Goal: Task Accomplishment & Management: Manage account settings

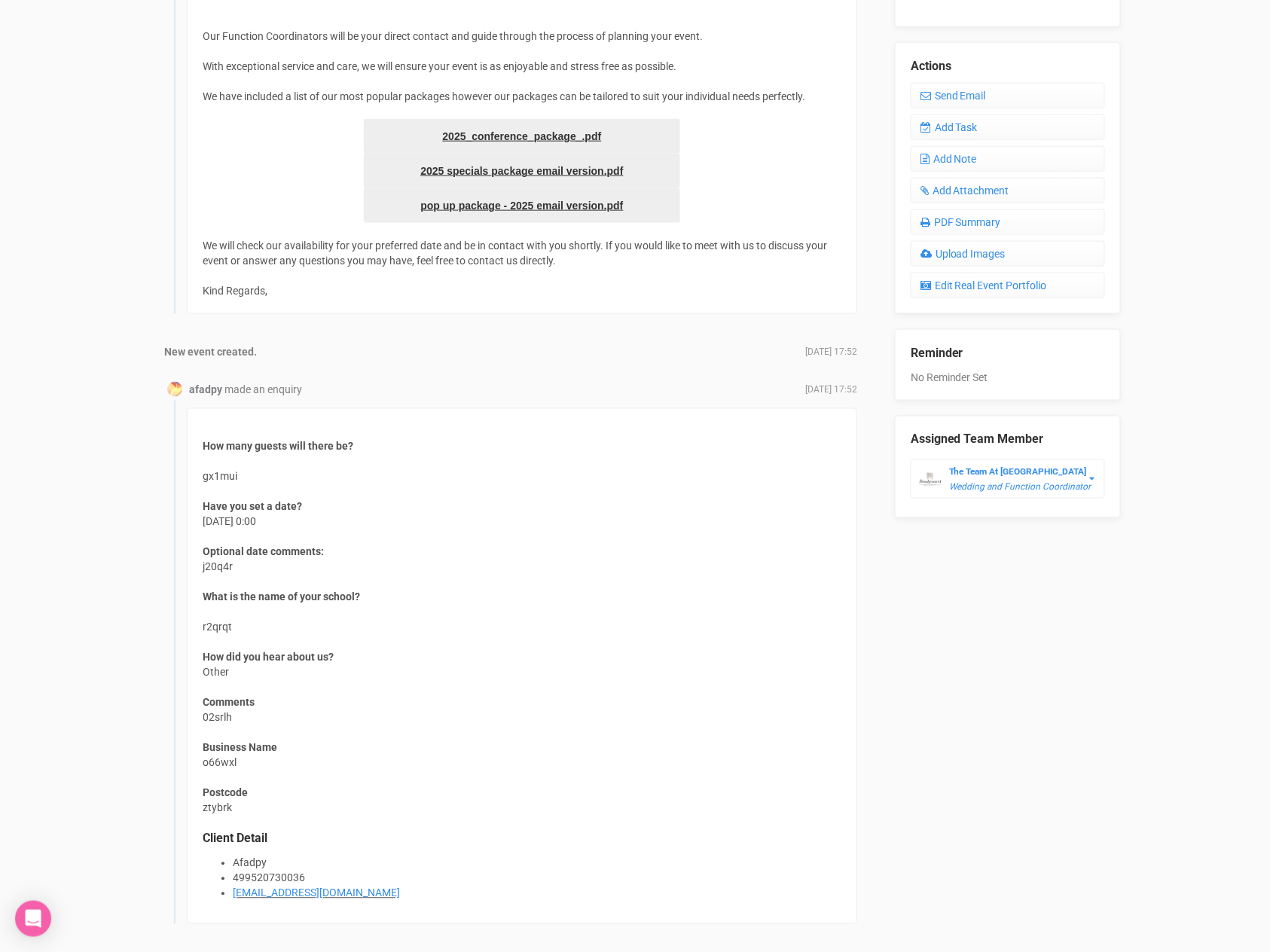
scroll to position [589, 0]
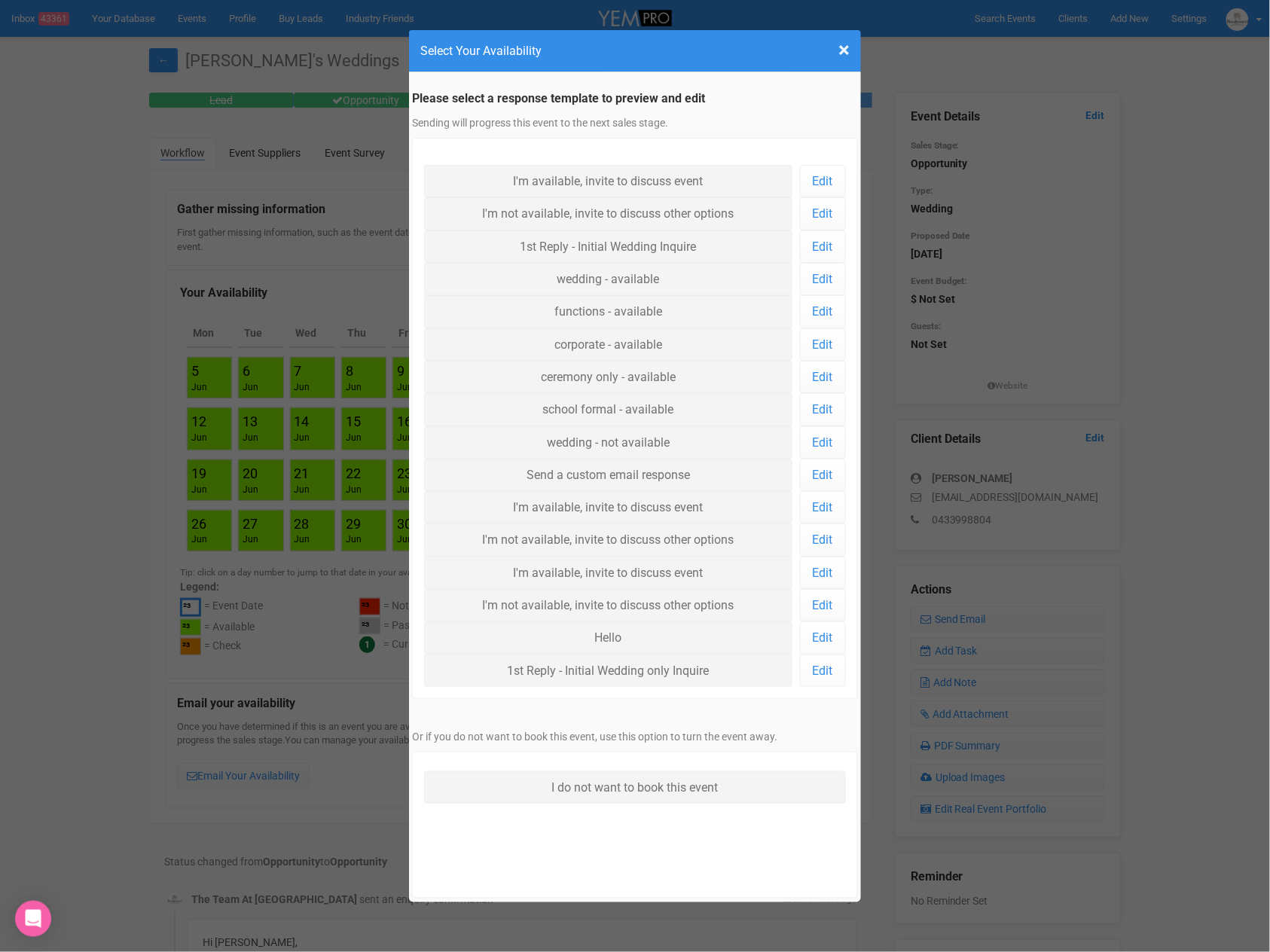
click at [850, 54] on div "× Close Select Your Availability" at bounding box center [635, 51] width 452 height 42
click at [846, 52] on span "×" at bounding box center [844, 50] width 11 height 25
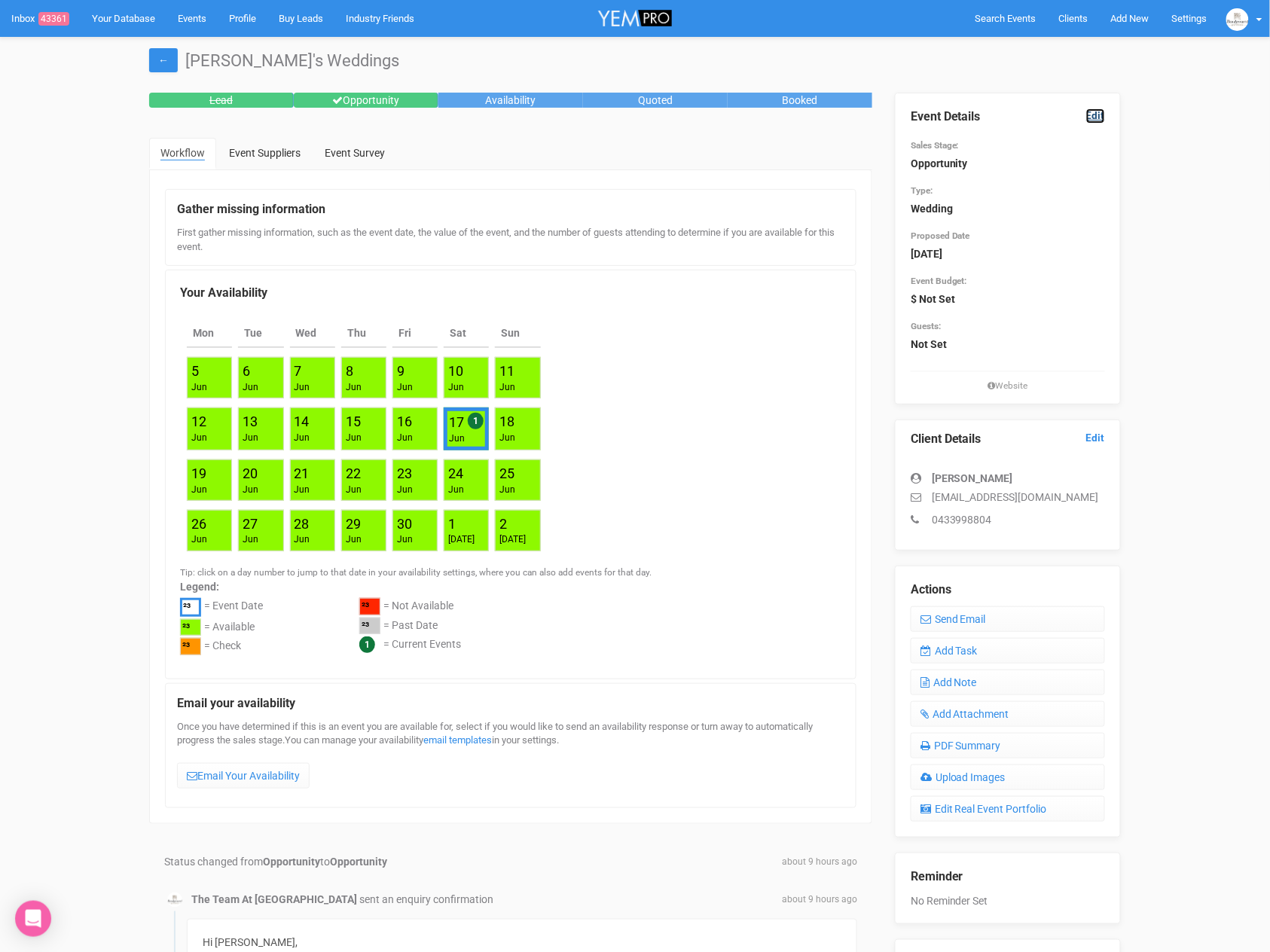
click at [1102, 115] on link "Edit" at bounding box center [1096, 115] width 19 height 14
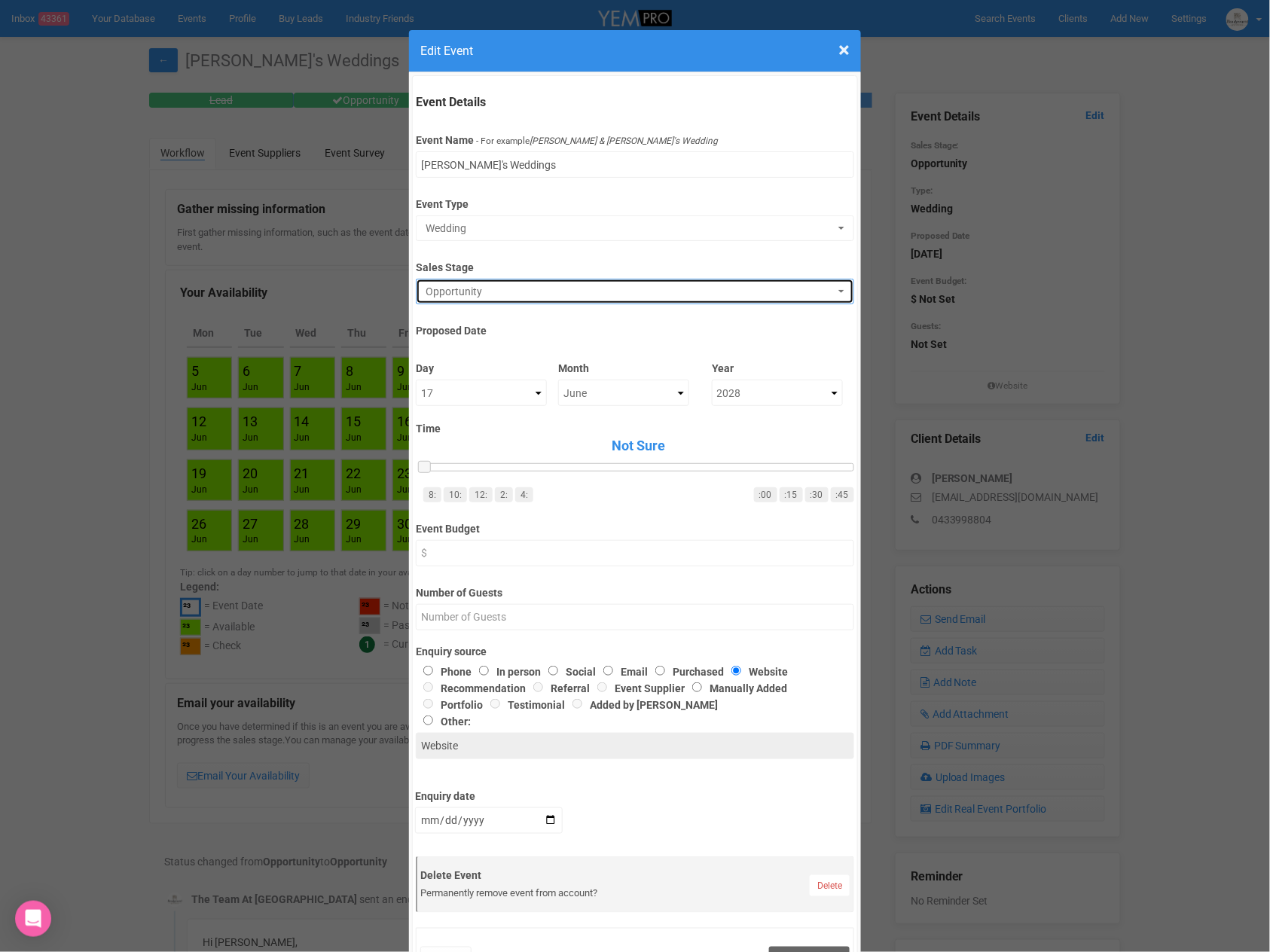
click at [554, 279] on button "Opportunity" at bounding box center [634, 291] width 437 height 26
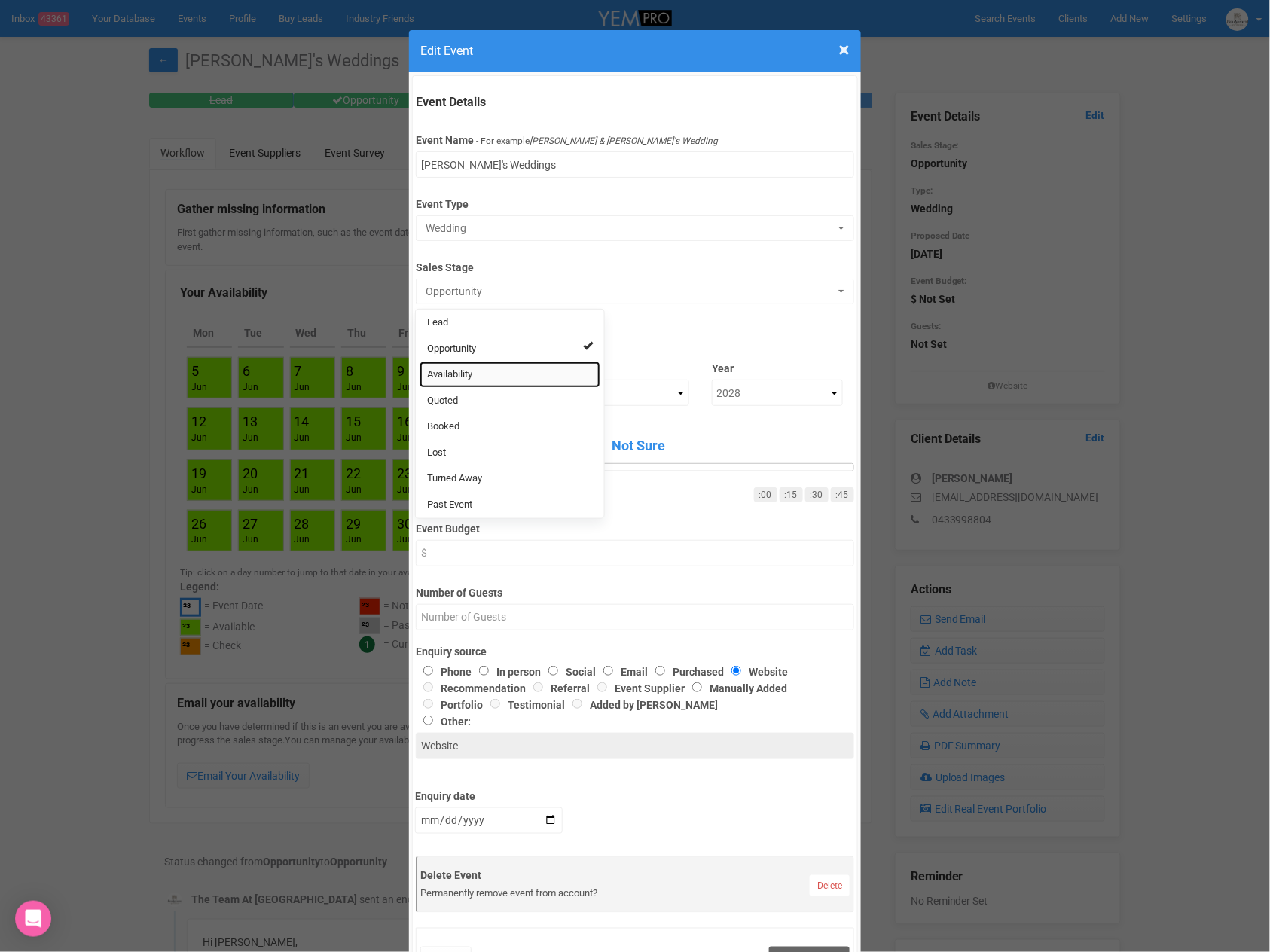
click at [517, 362] on link "Availability" at bounding box center [509, 375] width 181 height 27
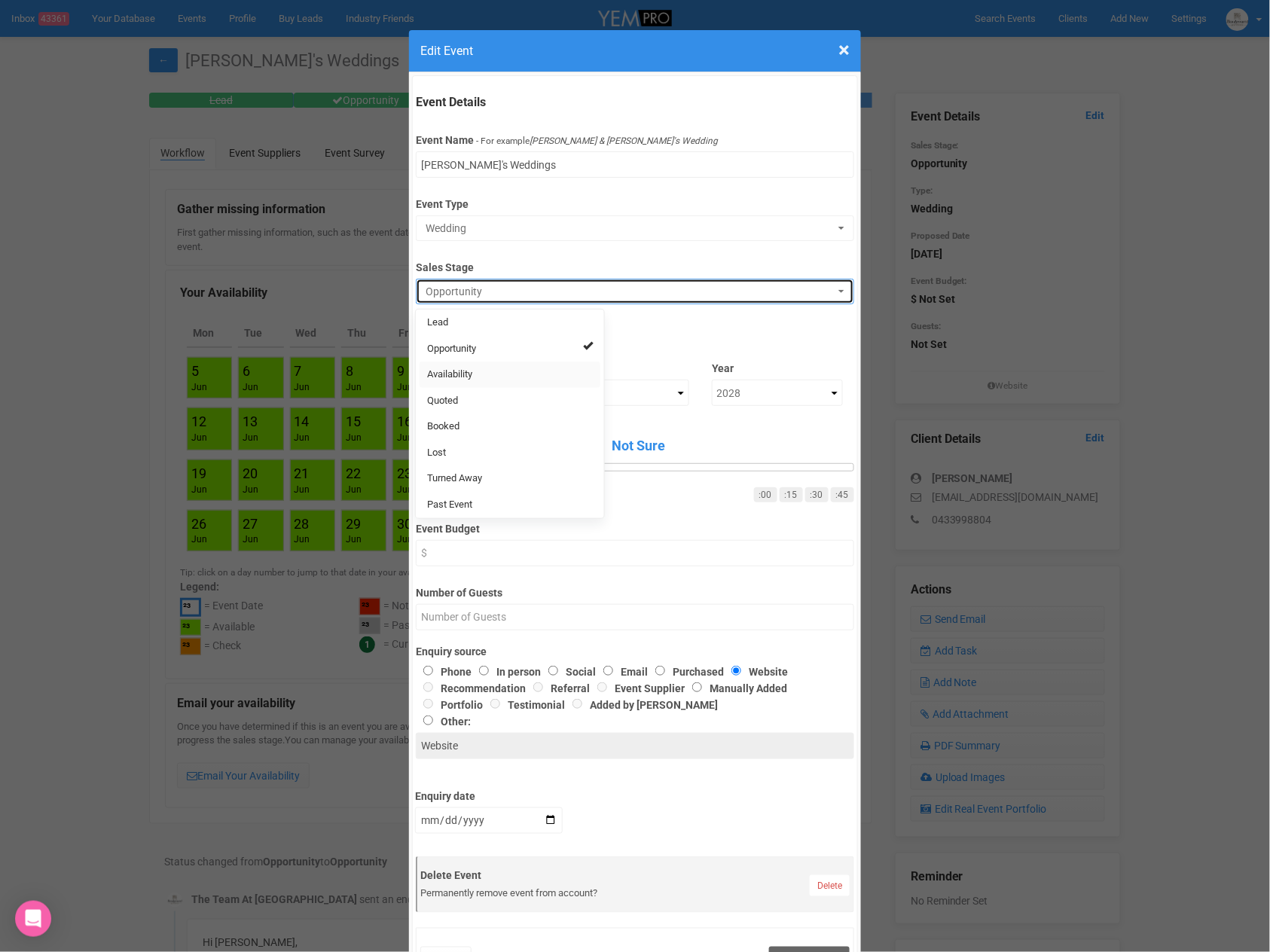
select select "8"
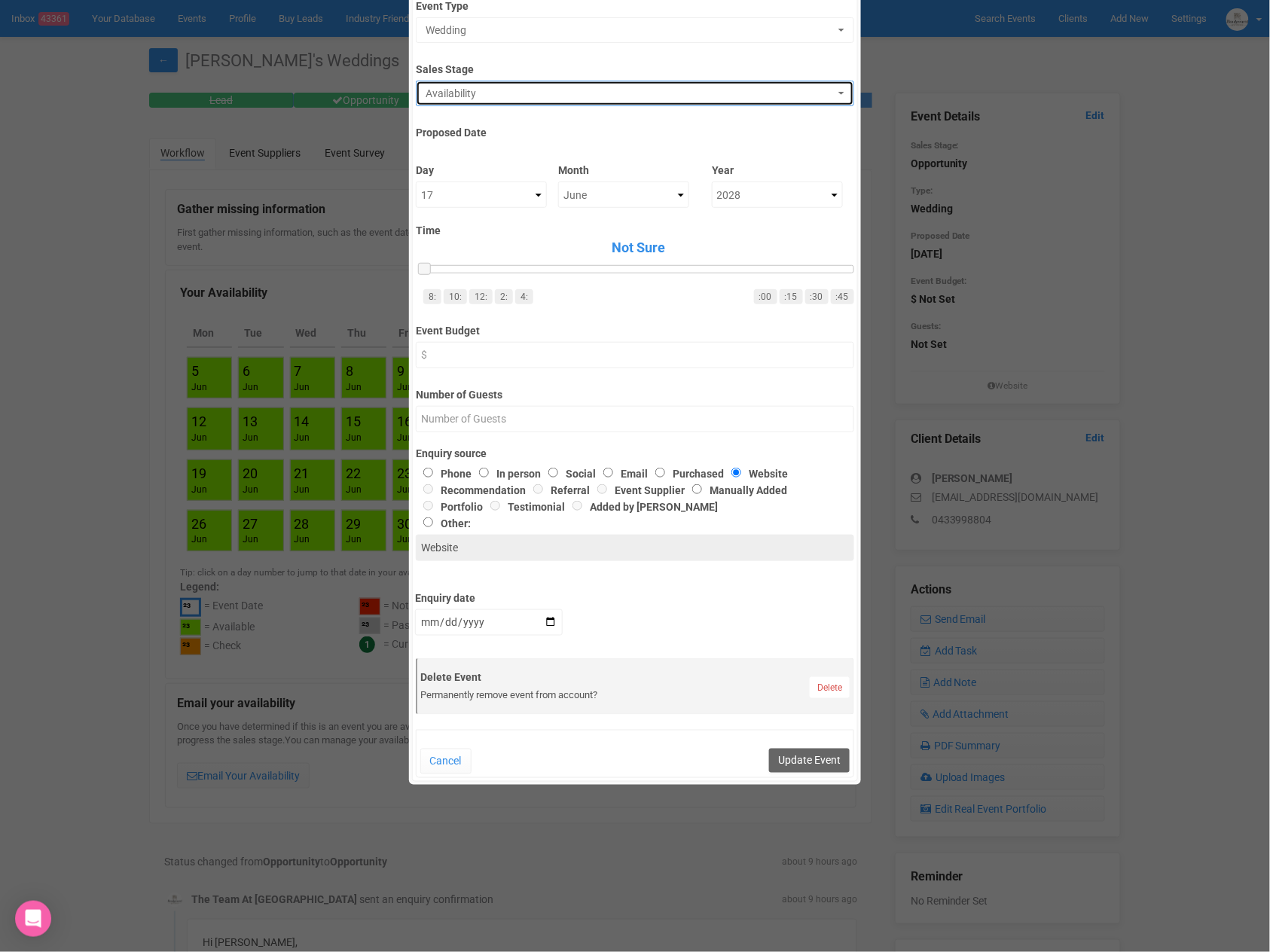
scroll to position [277, 0]
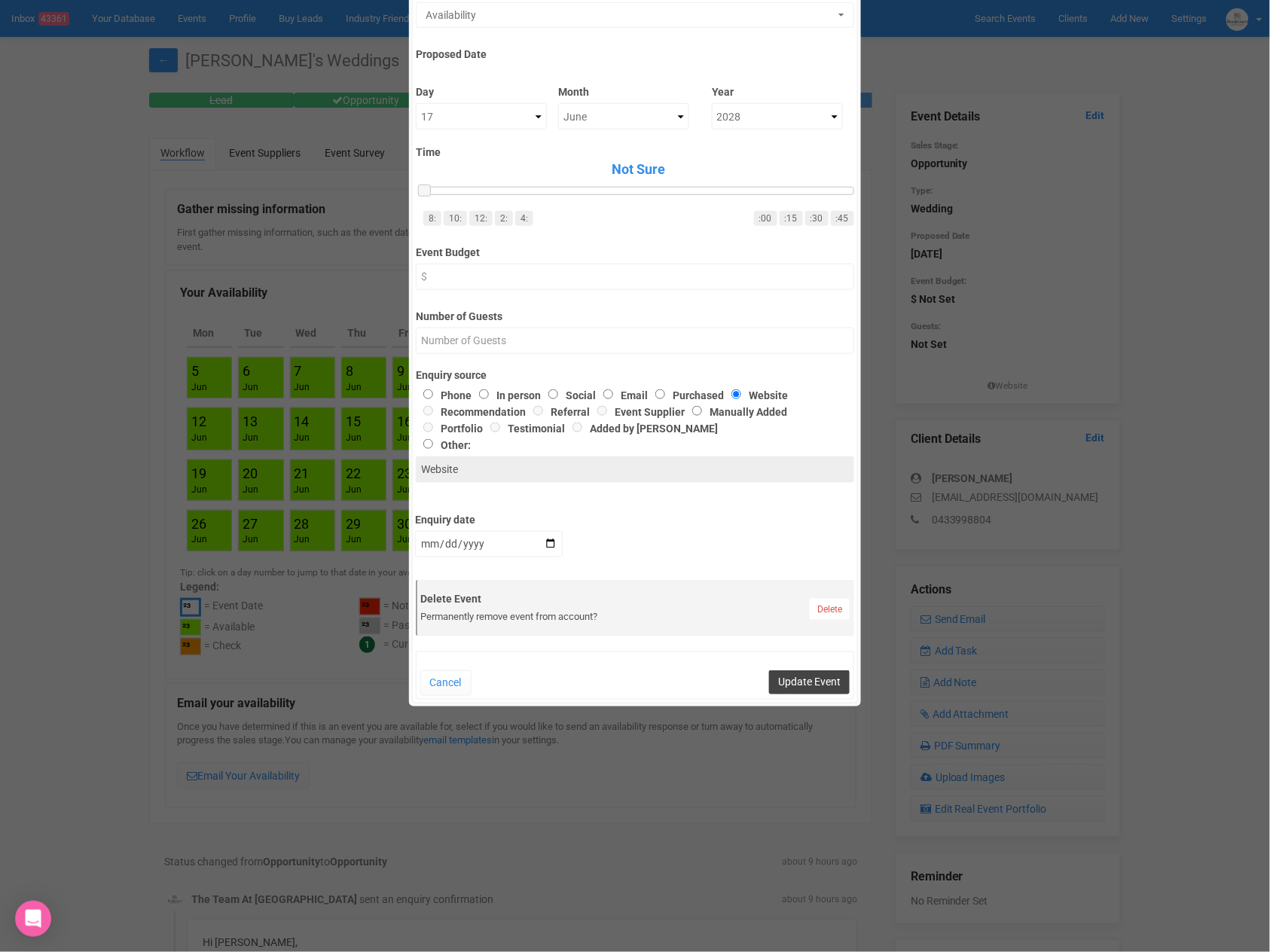
click at [802, 670] on button "Update Event" at bounding box center [809, 681] width 80 height 24
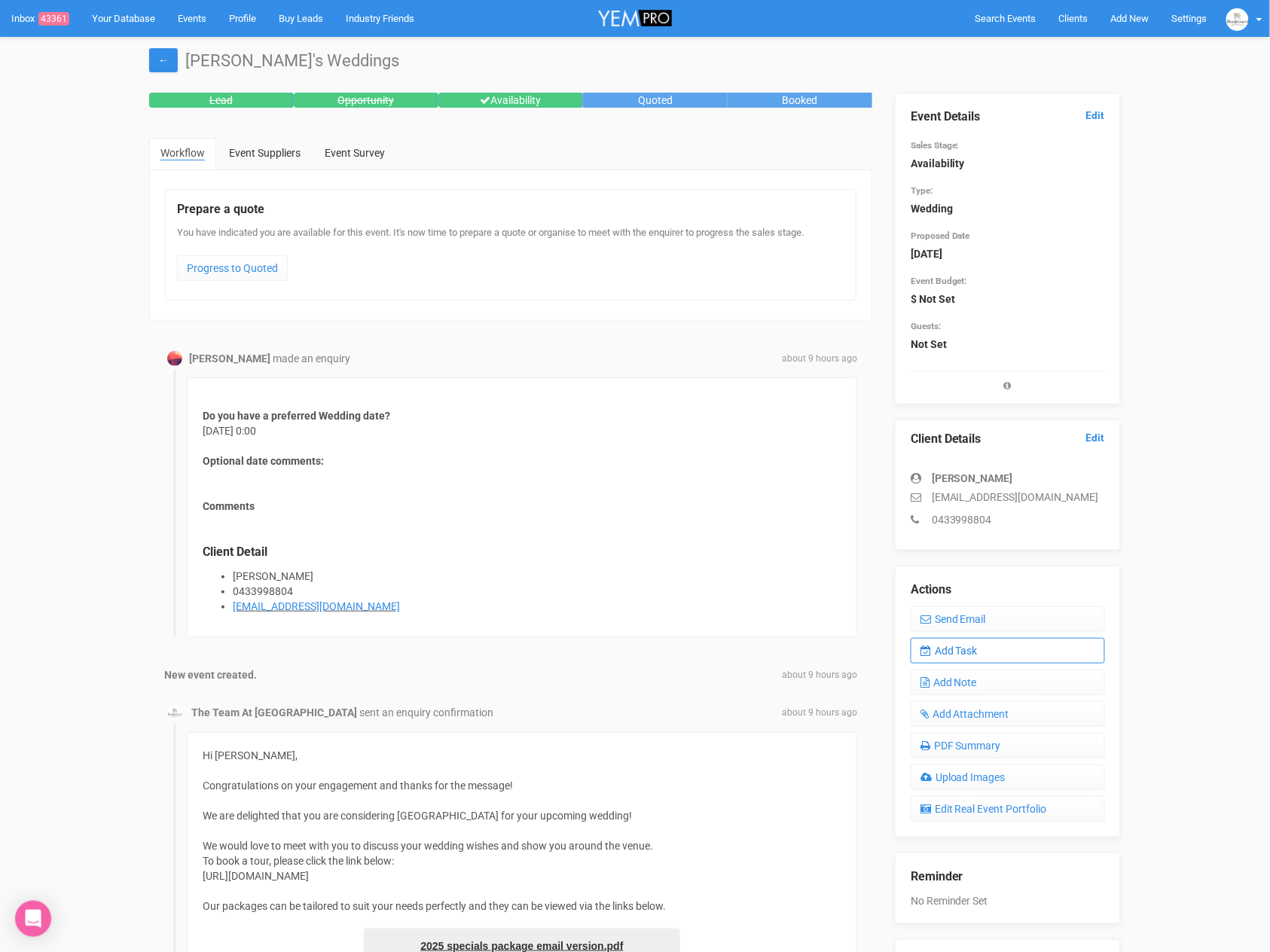
click at [948, 641] on link "Add Task" at bounding box center [1007, 651] width 194 height 26
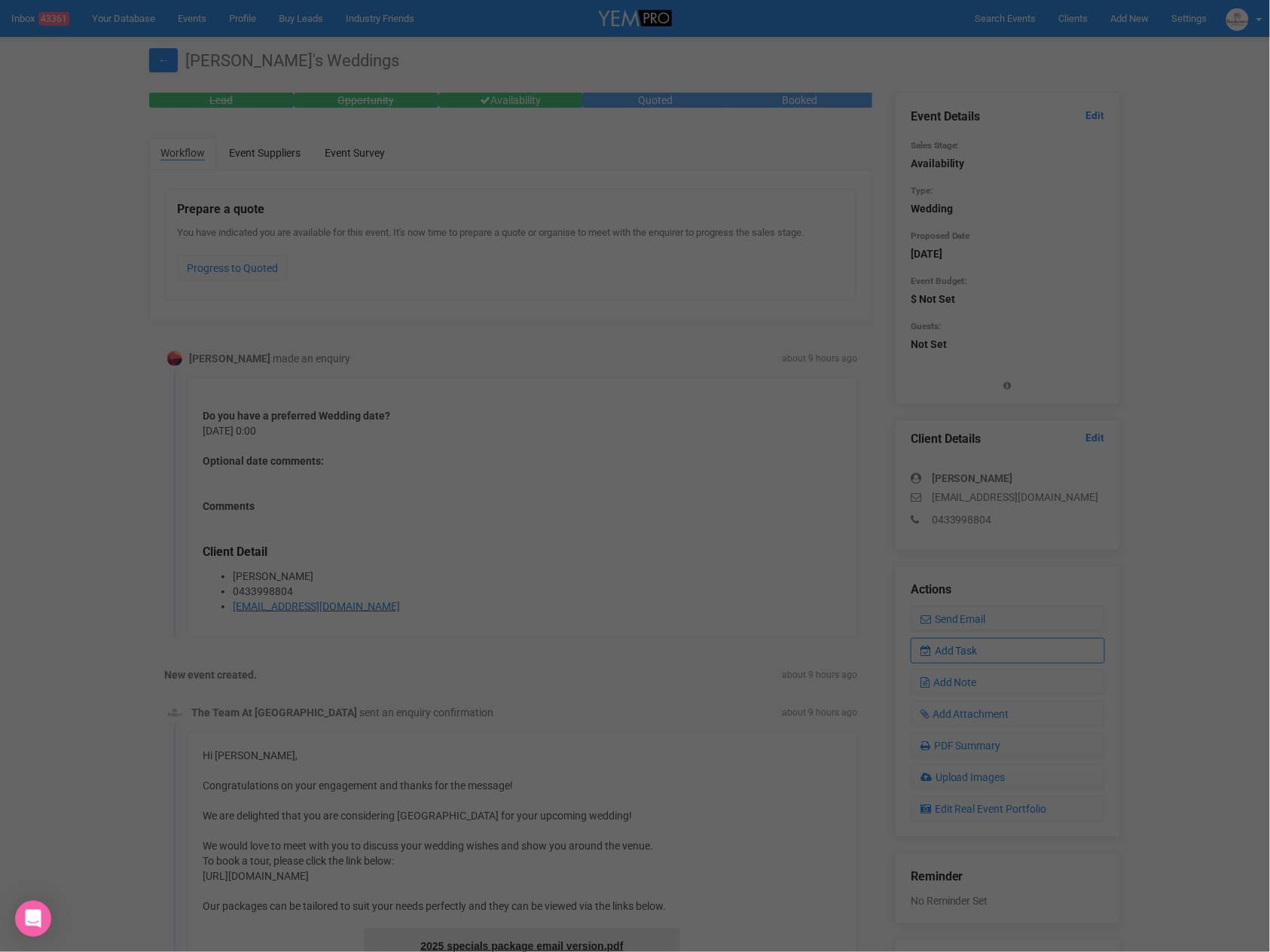
scroll to position [0, 0]
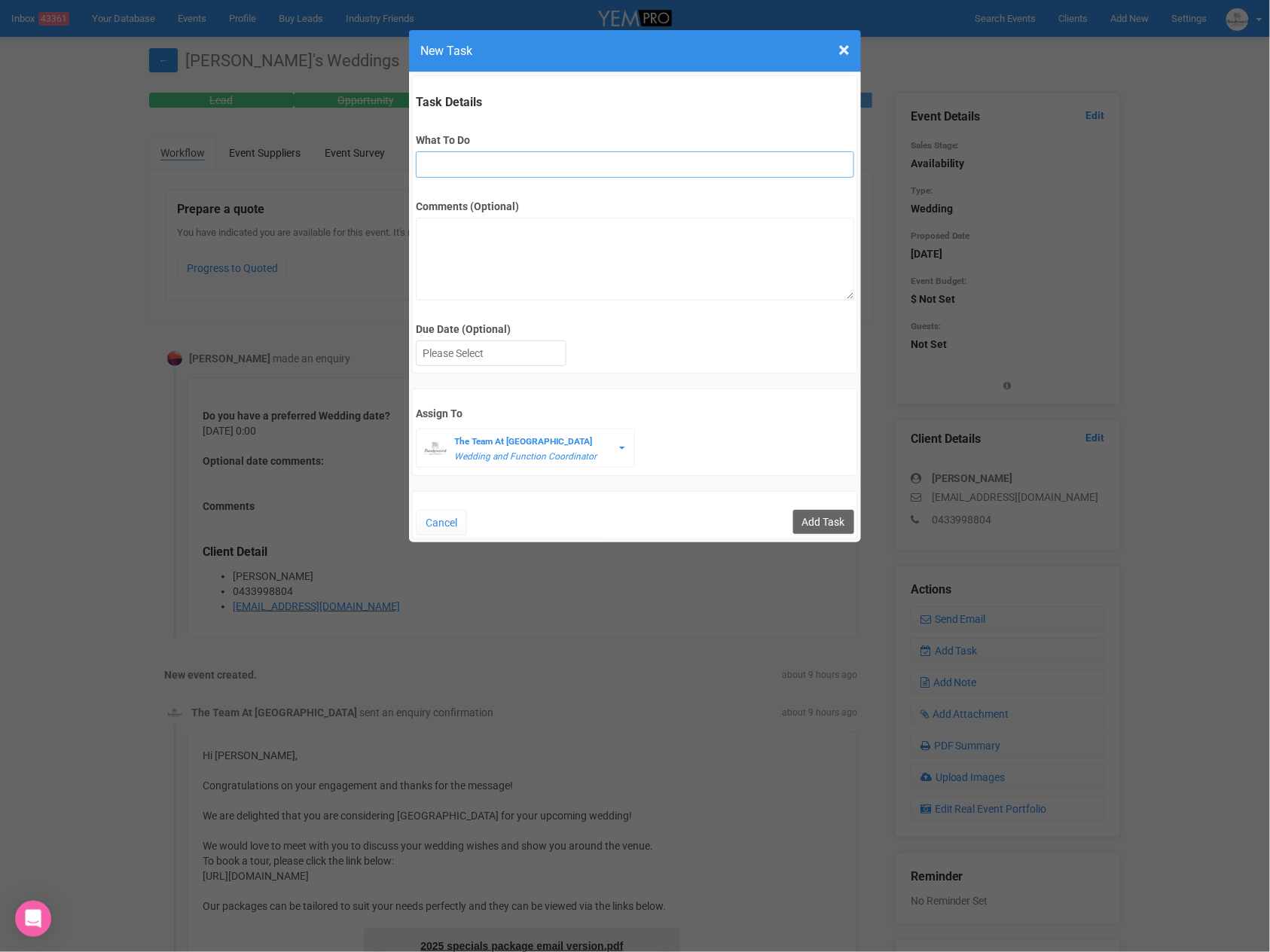
click at [503, 159] on input "What To Do" at bounding box center [634, 165] width 437 height 27
type input "FU"
click at [479, 356] on div at bounding box center [491, 353] width 149 height 25
click at [822, 529] on input "Add Task" at bounding box center [824, 521] width 61 height 24
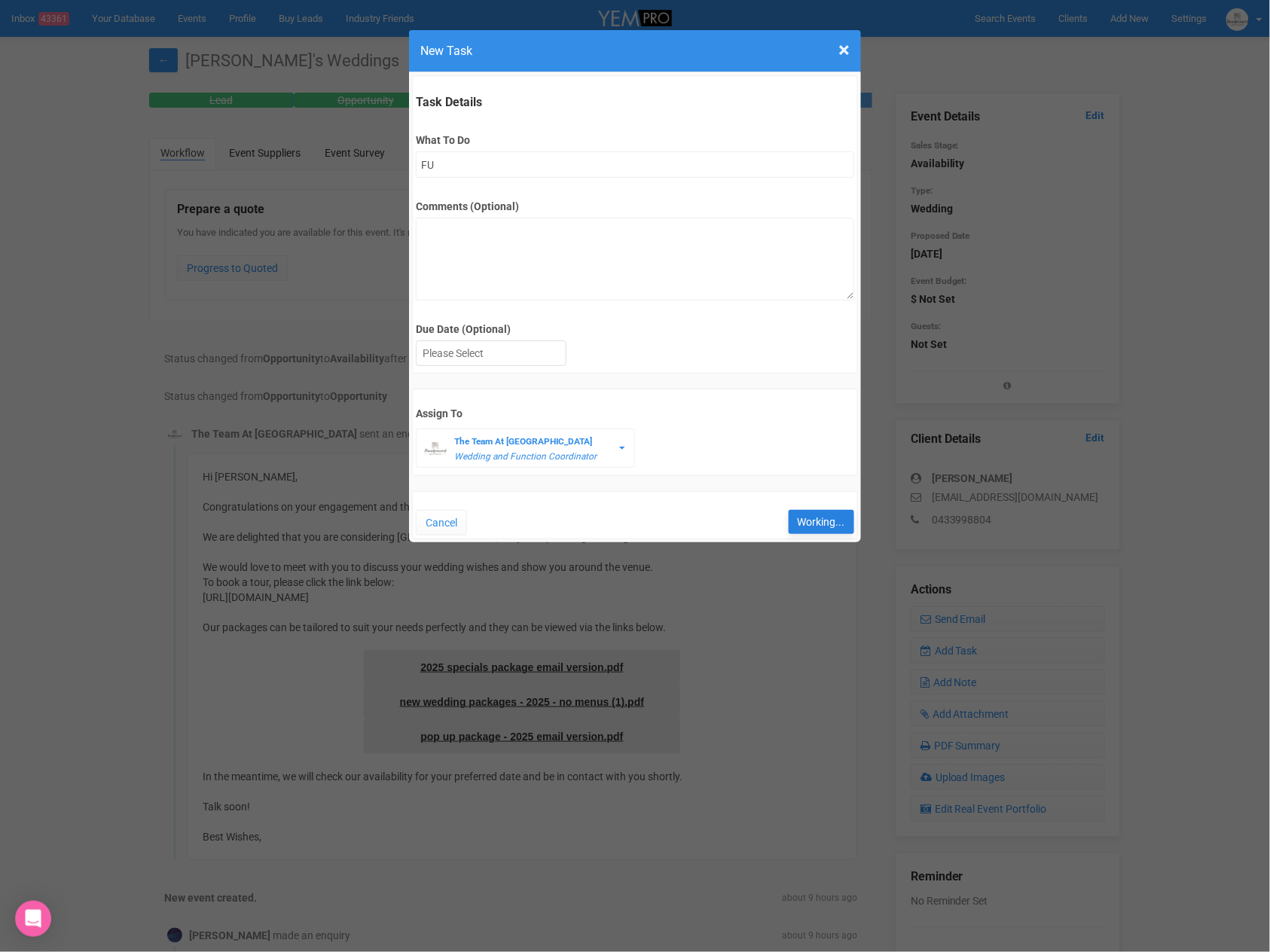
type input "Save"
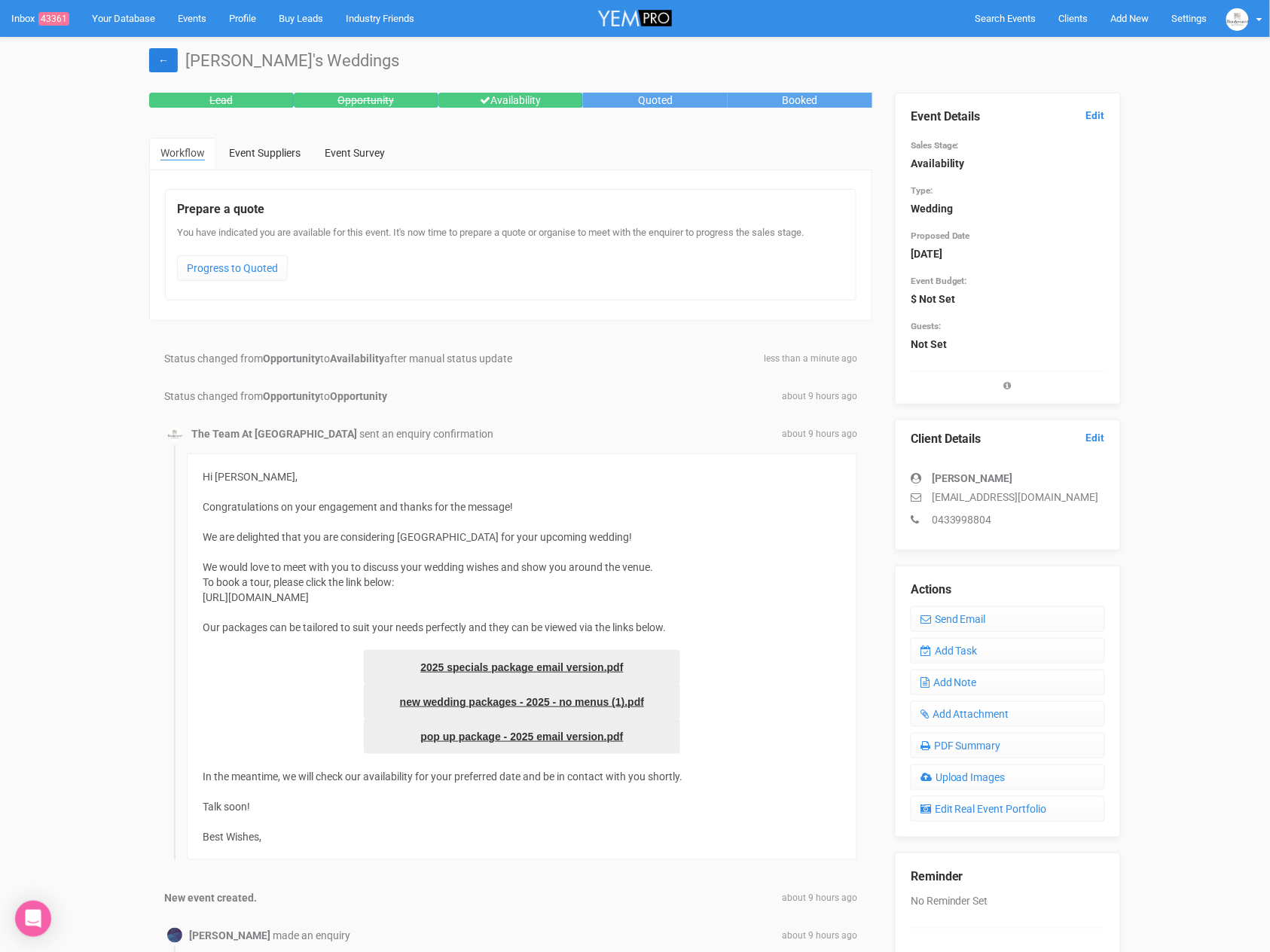
click at [164, 54] on link "←" at bounding box center [164, 59] width 29 height 24
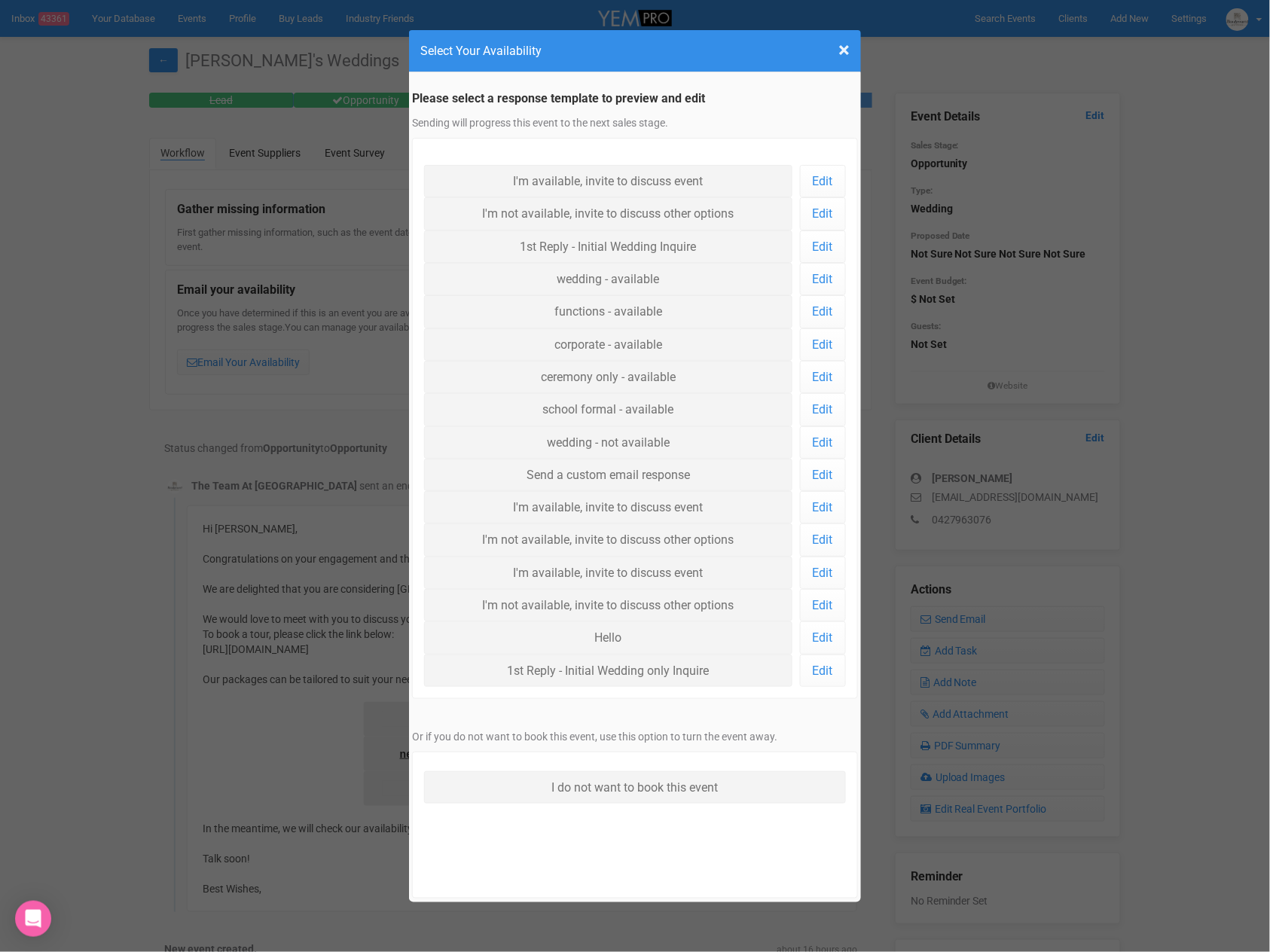
click at [837, 44] on h4 "Select Your Availability" at bounding box center [635, 51] width 430 height 19
click at [843, 50] on span "×" at bounding box center [844, 50] width 11 height 25
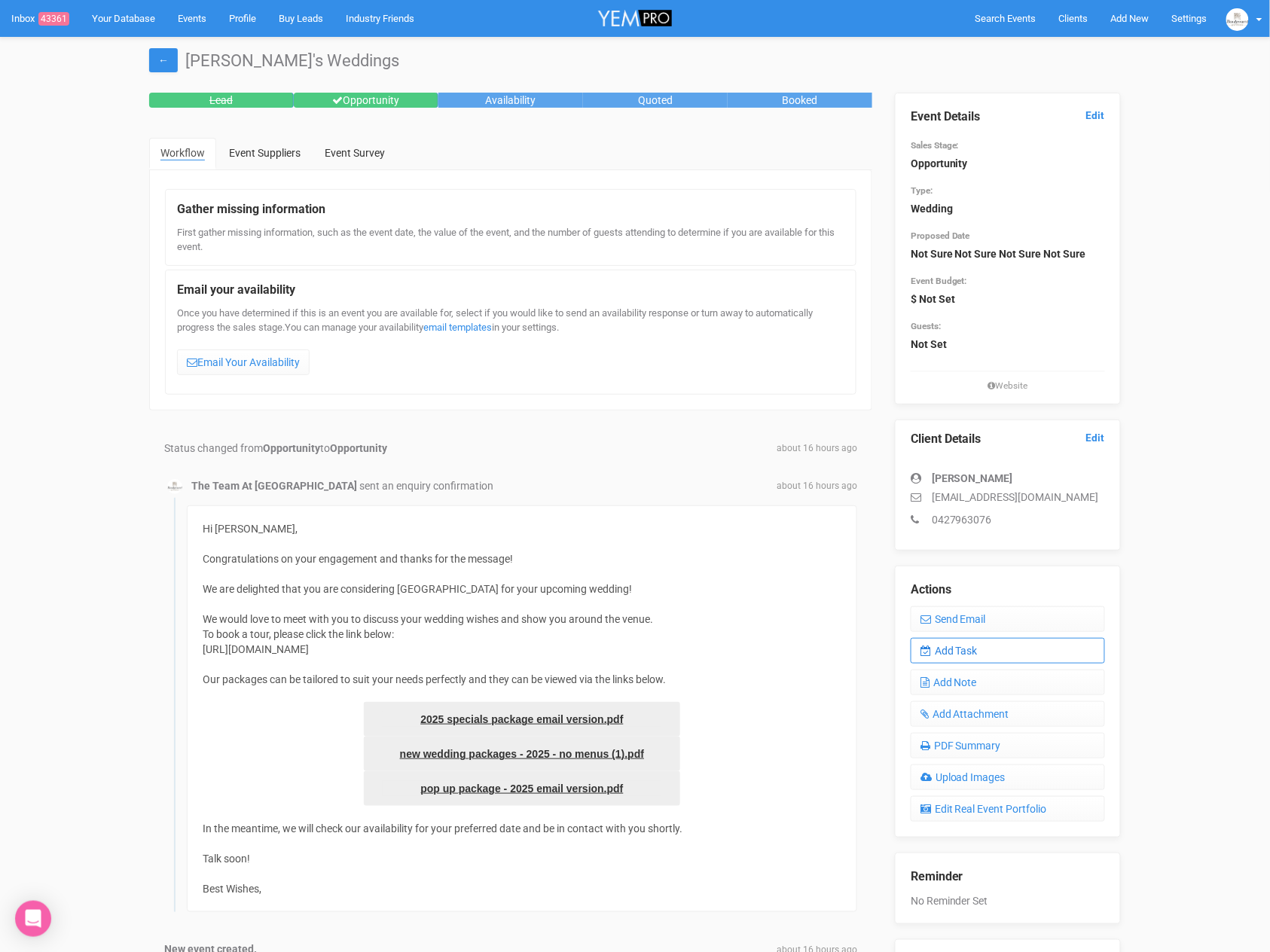
click at [972, 653] on link "Add Task" at bounding box center [1007, 651] width 194 height 26
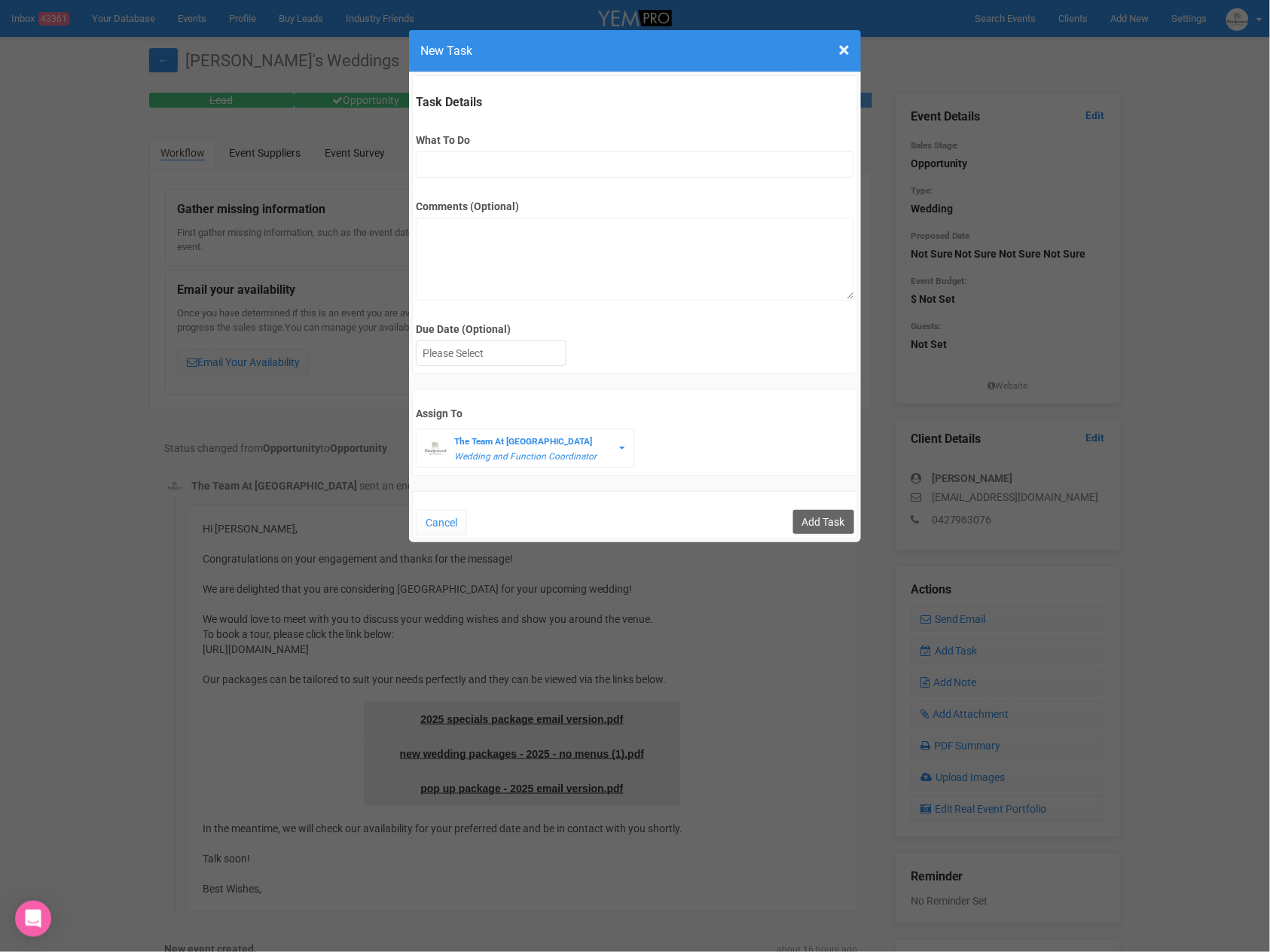
click at [525, 183] on div "Task Details What To Do Comments (Optional) Due Date (Optional) Su Mo Tu We Th …" at bounding box center [635, 225] width 446 height 299
click at [526, 163] on input "What To Do" at bounding box center [634, 165] width 437 height 27
type input "FU"
click at [515, 349] on div at bounding box center [491, 353] width 149 height 25
click at [814, 512] on input "Add Task" at bounding box center [824, 521] width 61 height 24
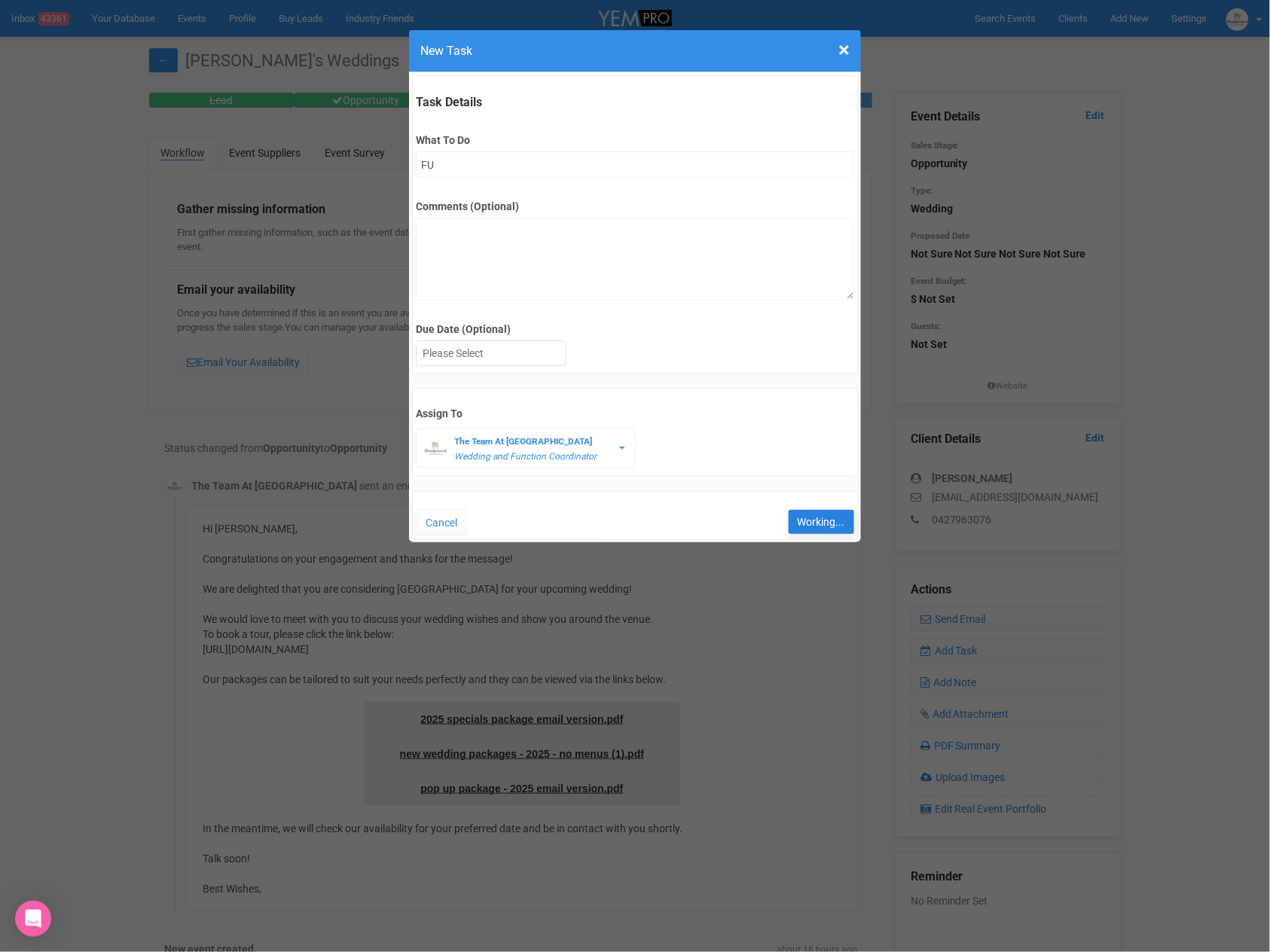
type input "Save"
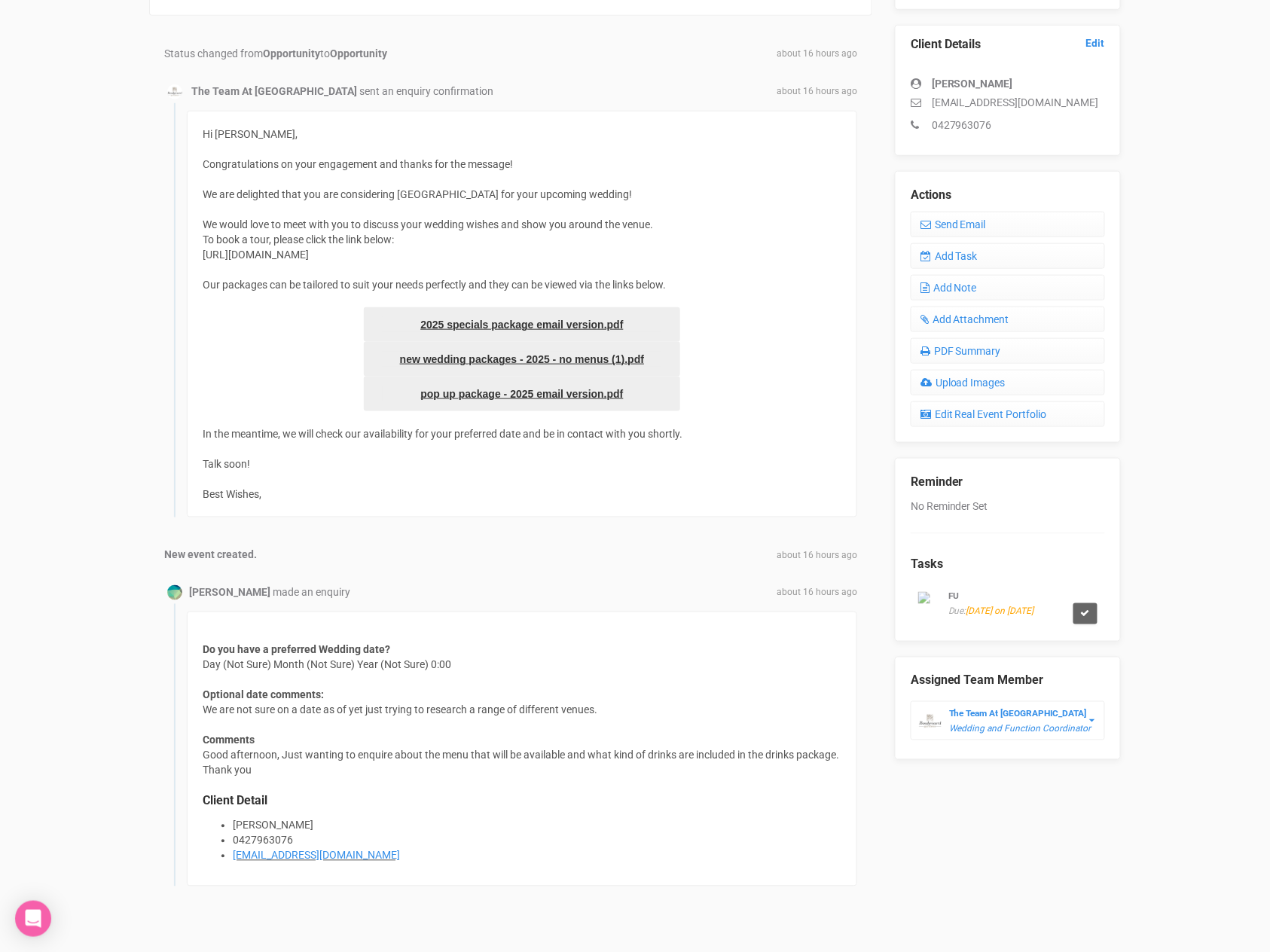
scroll to position [404, 0]
